Goal: Task Accomplishment & Management: Use online tool/utility

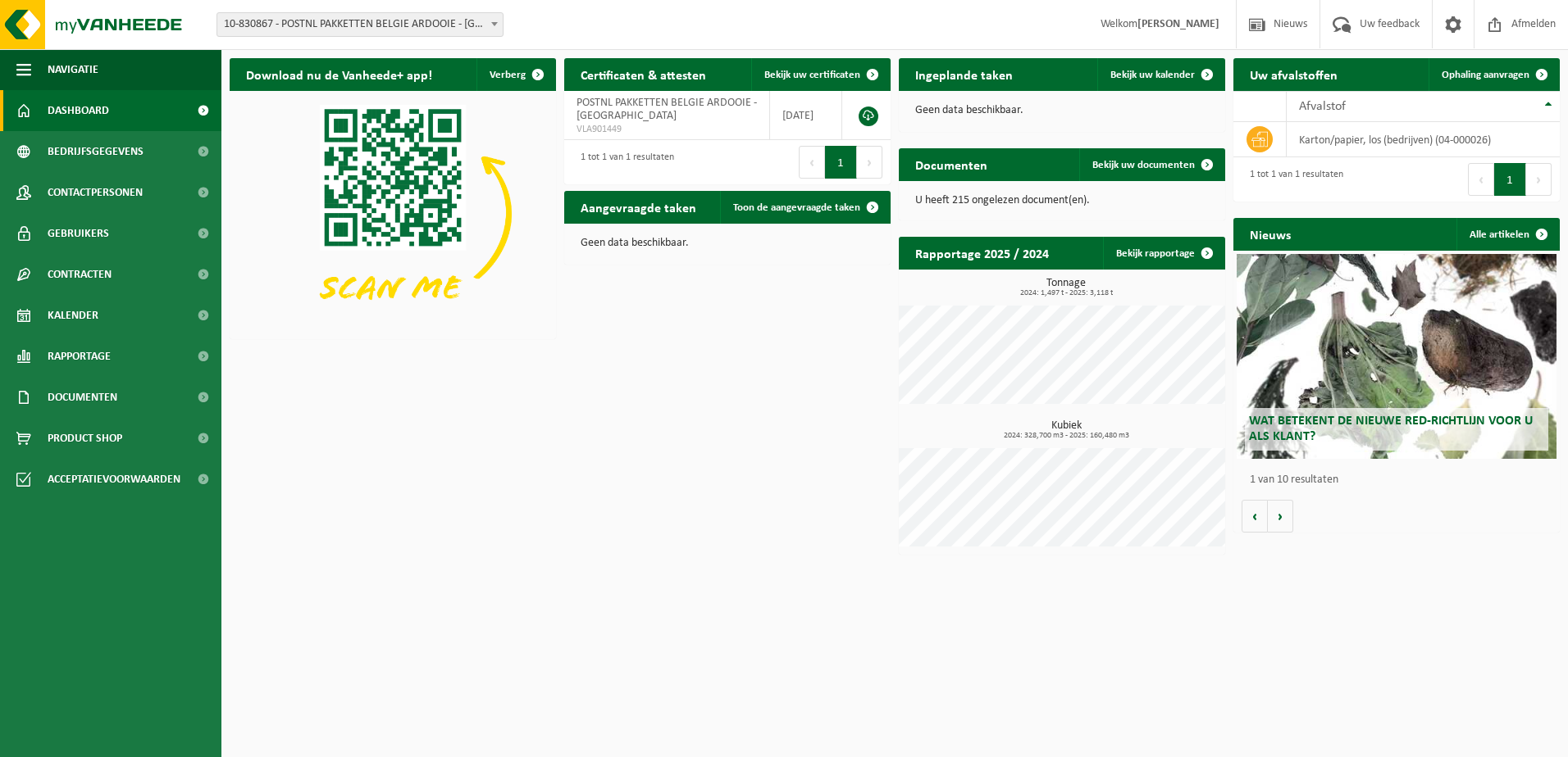
click at [482, 25] on span "10-830867 - POSTNL PAKKETTEN BELGIE ARDOOIE - [GEOGRAPHIC_DATA]" at bounding box center [360, 25] width 285 height 23
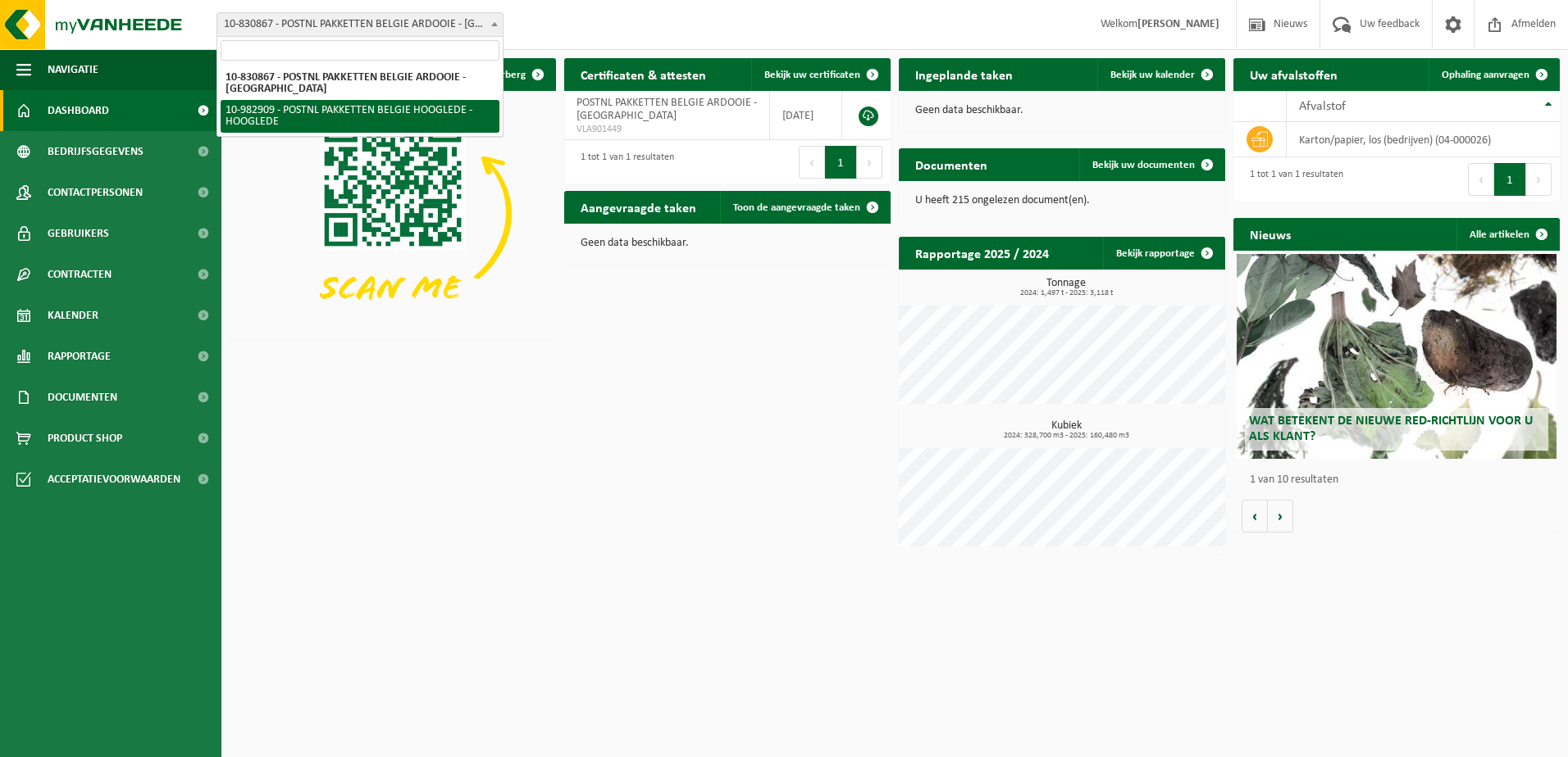
select select "162888"
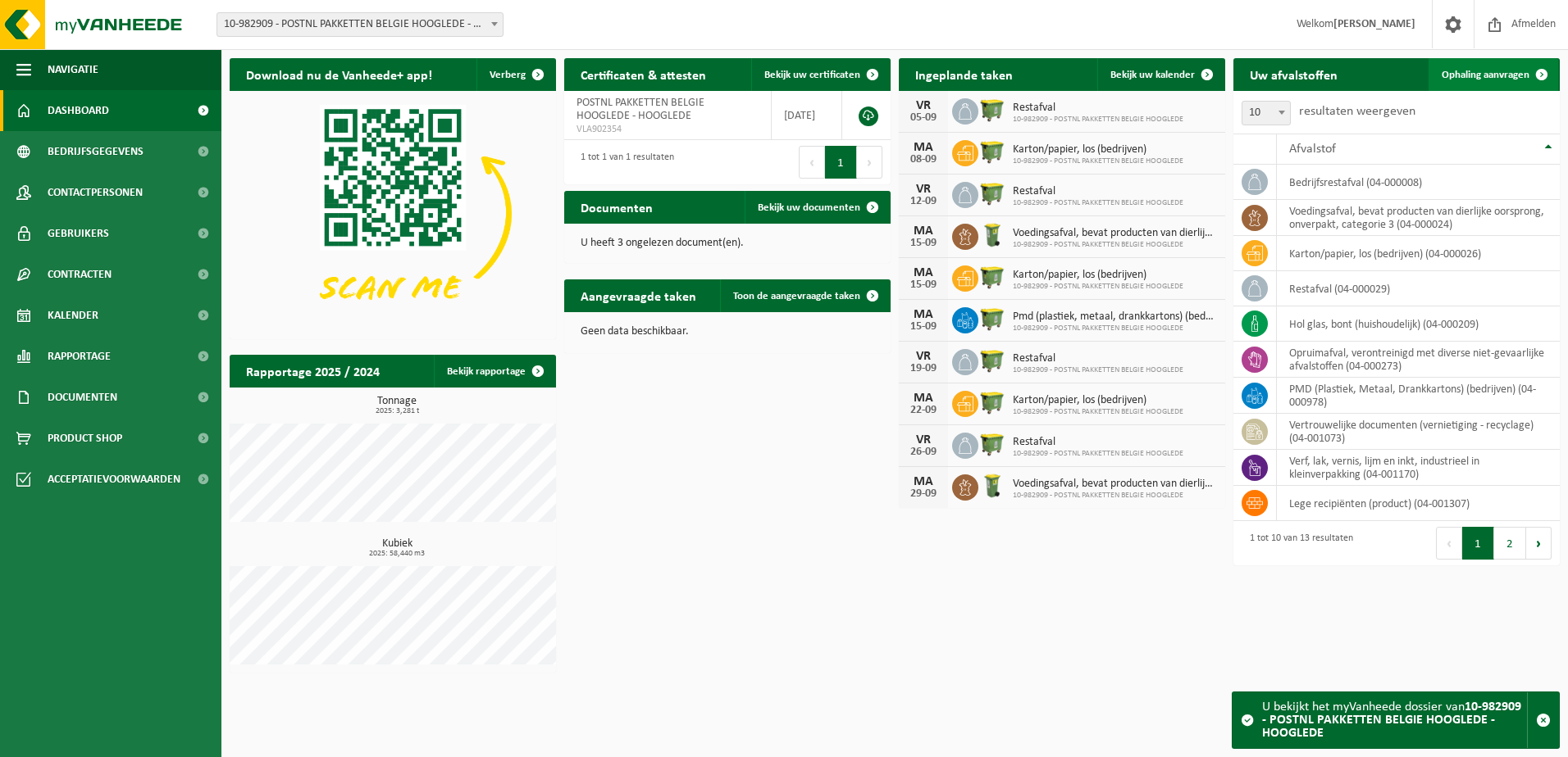
click at [1470, 76] on span "Ophaling aanvragen" at bounding box center [1485, 75] width 88 height 11
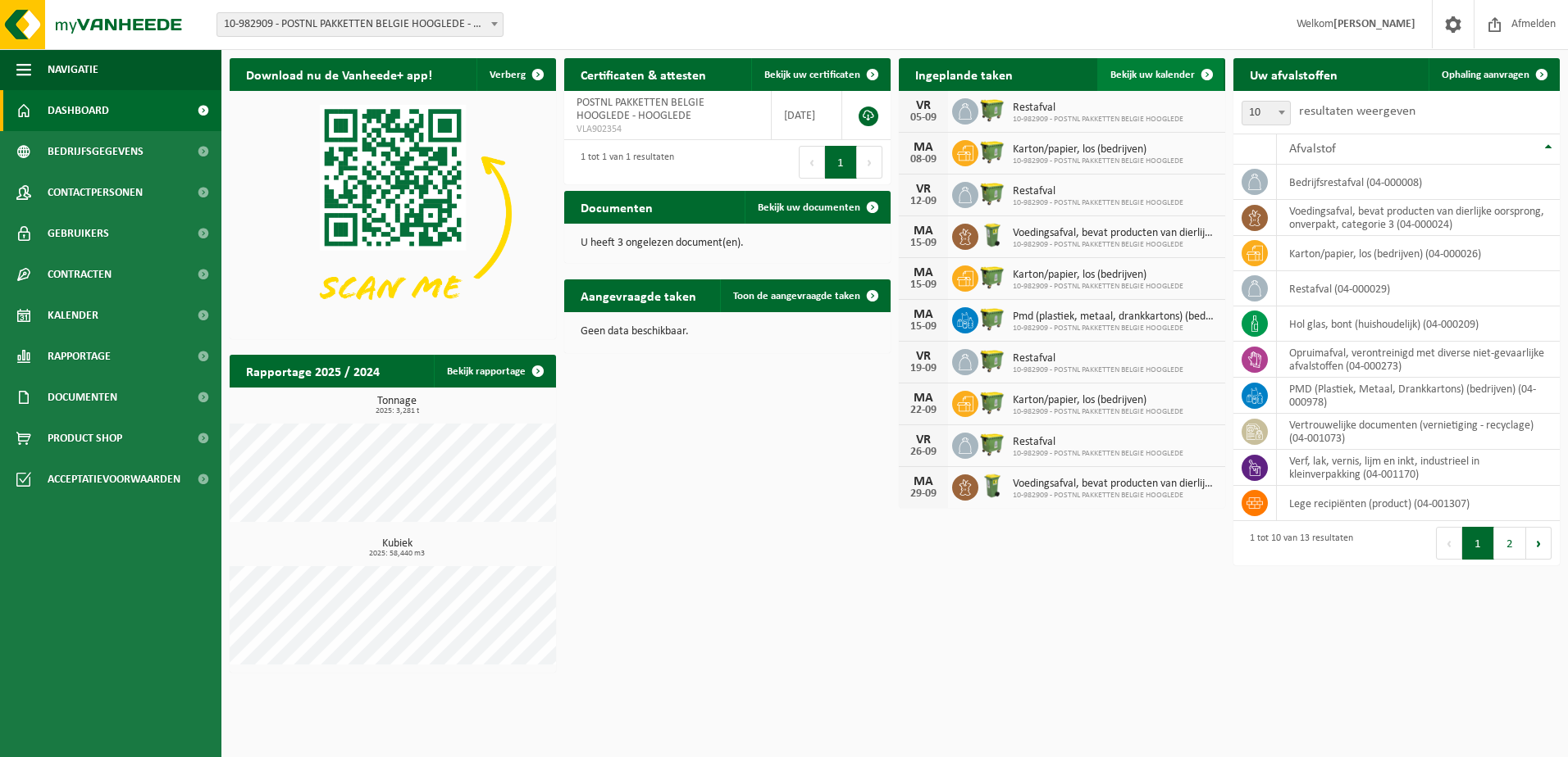
click at [1112, 82] on link "Bekijk uw kalender" at bounding box center [1160, 74] width 127 height 33
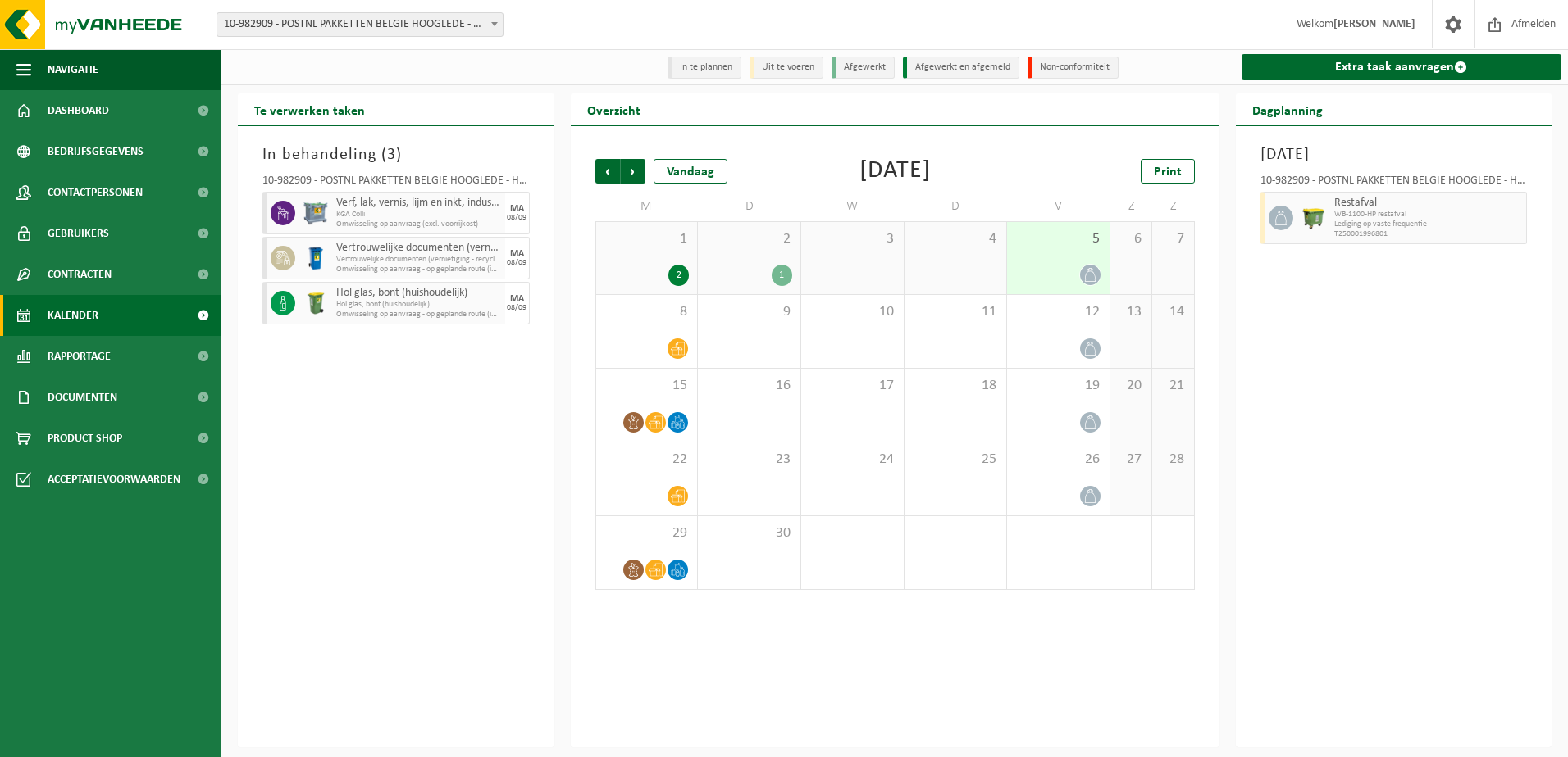
click at [433, 92] on div "In te plannen Uit te voeren Afgewerkt Afgewerkt en afgemeld Non-conformiteit Ex…" at bounding box center [784, 374] width 1568 height 747
